Goal: Task Accomplishment & Management: Use online tool/utility

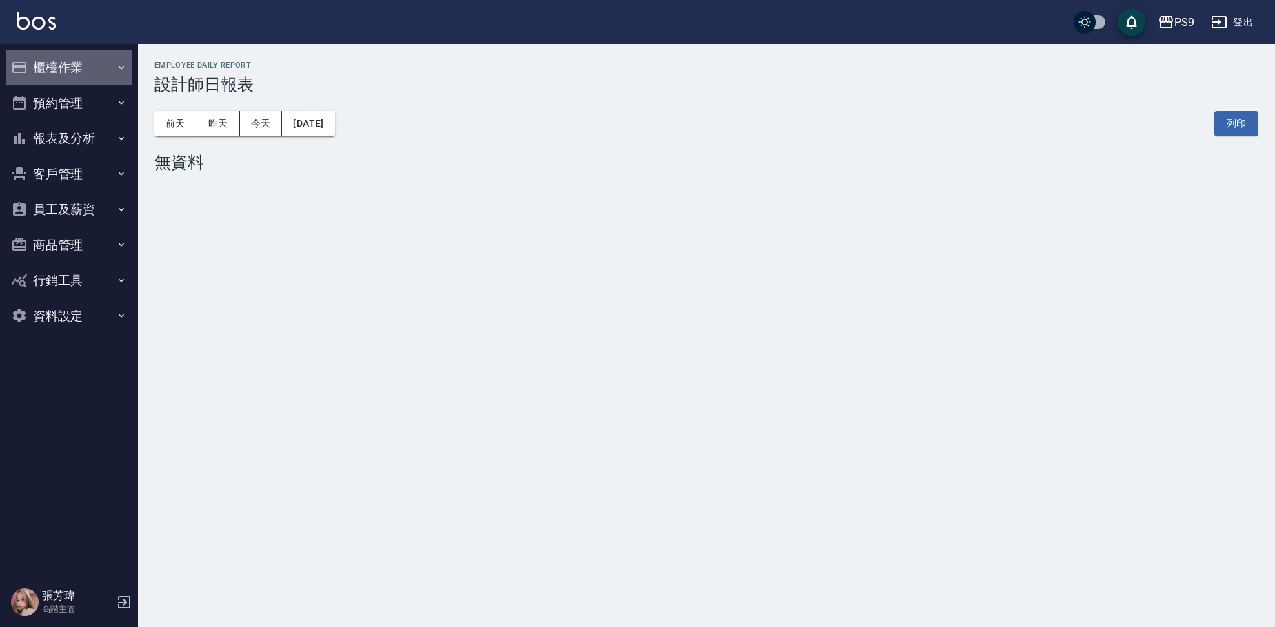
click at [68, 65] on button "櫃檯作業" at bounding box center [69, 68] width 127 height 36
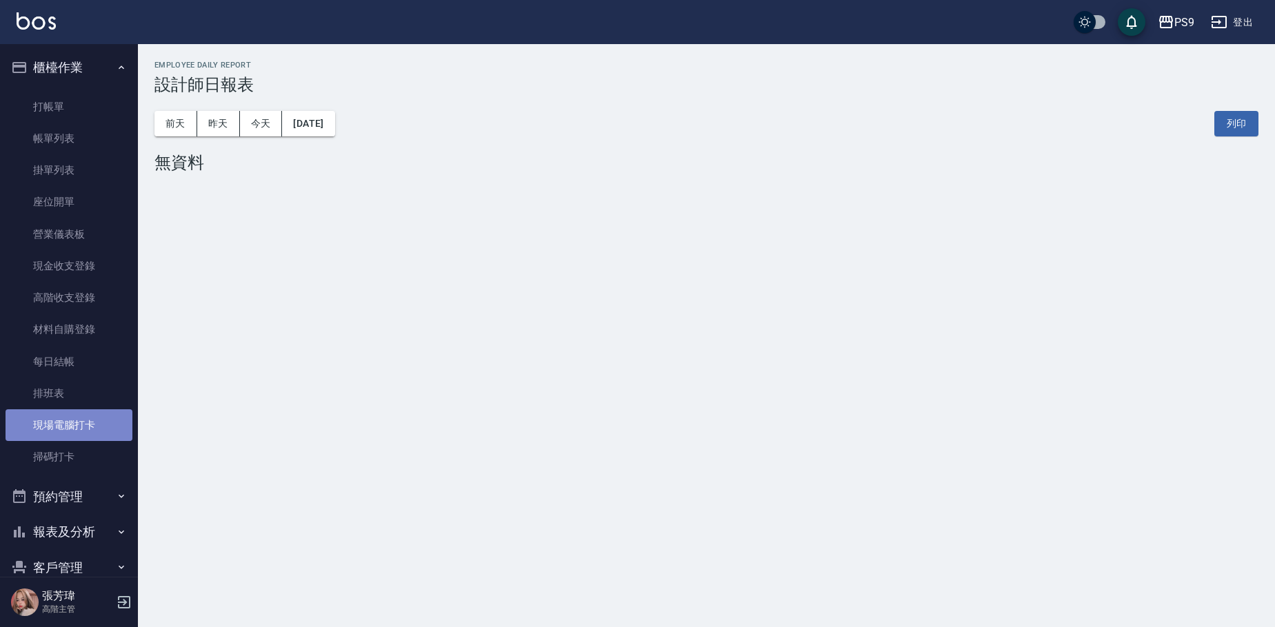
click at [101, 430] on link "現場電腦打卡" at bounding box center [69, 425] width 127 height 32
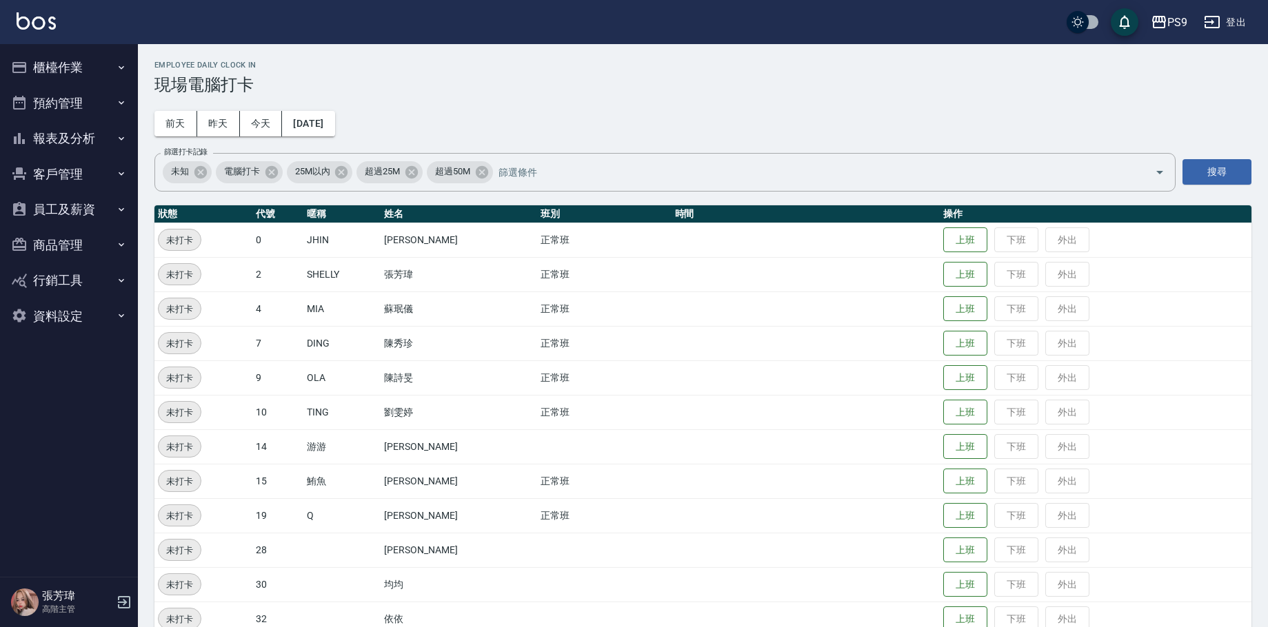
click at [61, 59] on button "櫃檯作業" at bounding box center [69, 68] width 127 height 36
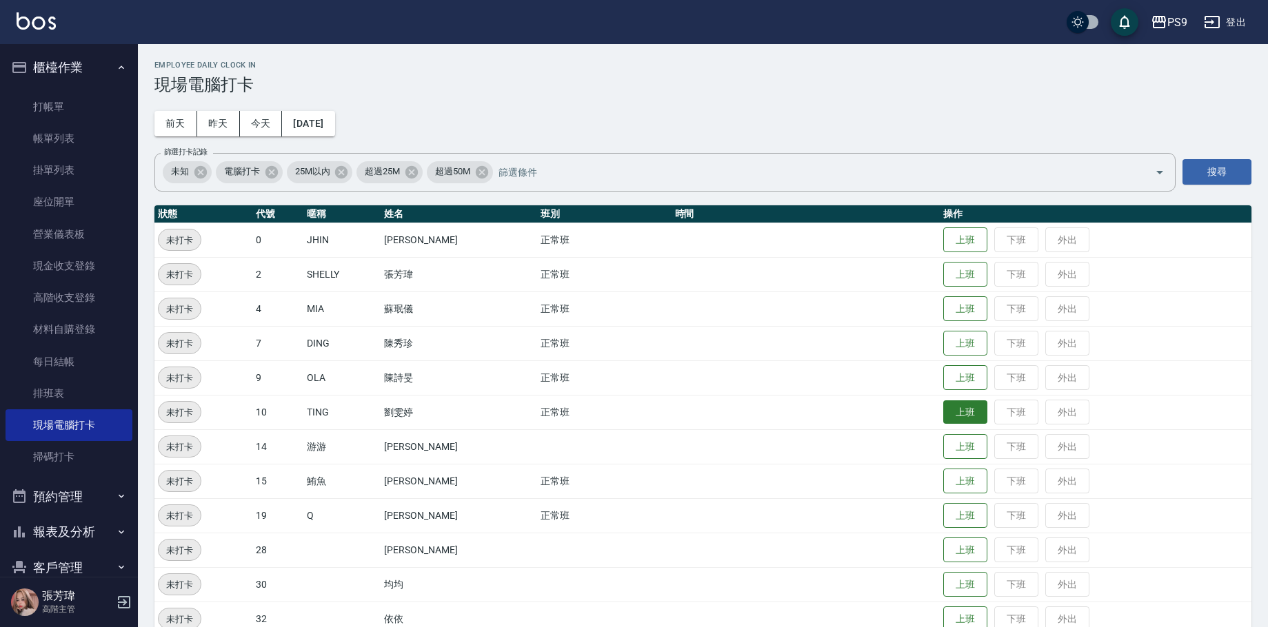
click at [969, 412] on button "上班" at bounding box center [965, 413] width 44 height 24
click at [943, 341] on button "上班" at bounding box center [965, 344] width 44 height 24
